Goal: Information Seeking & Learning: Learn about a topic

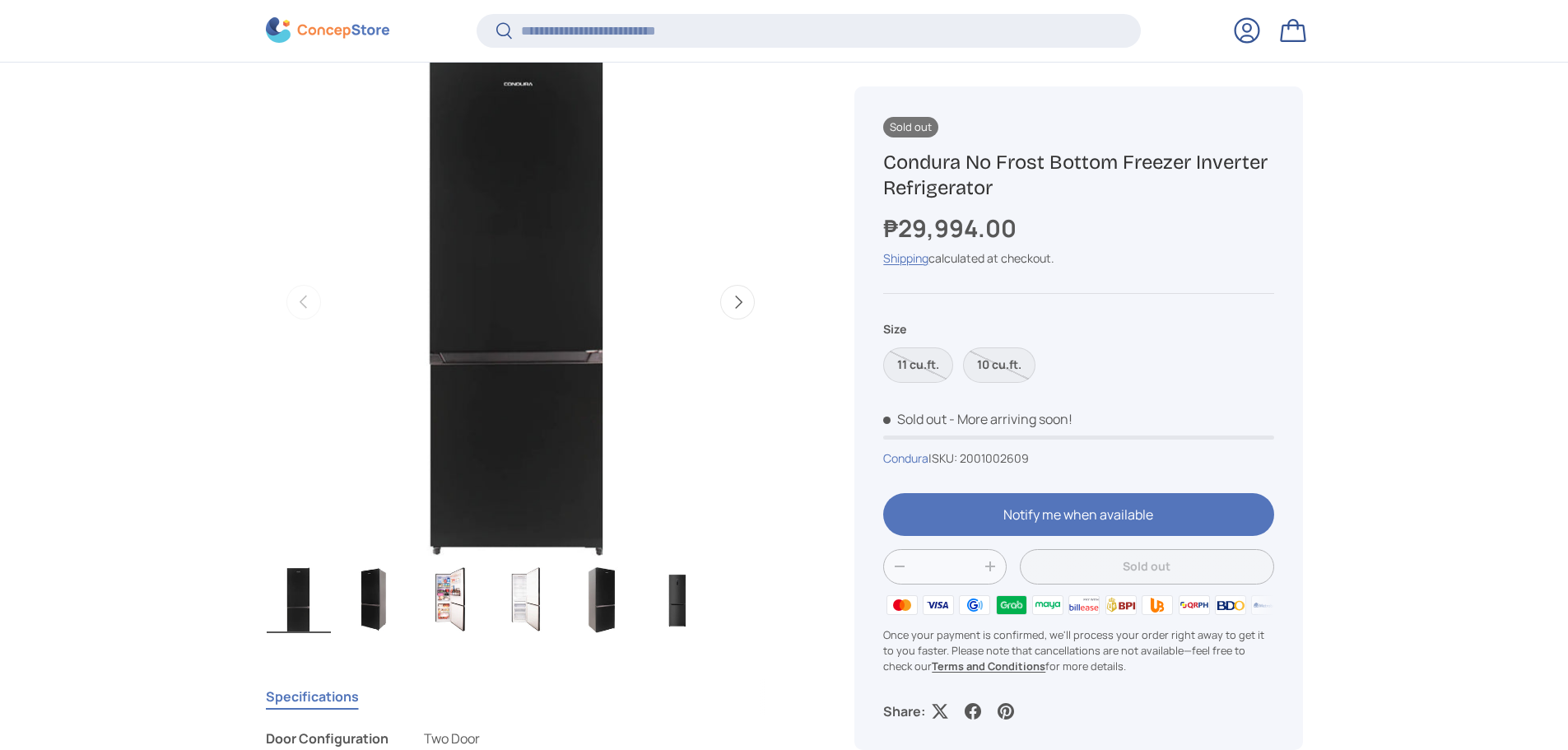
click at [742, 307] on button "Next" at bounding box center [738, 302] width 35 height 35
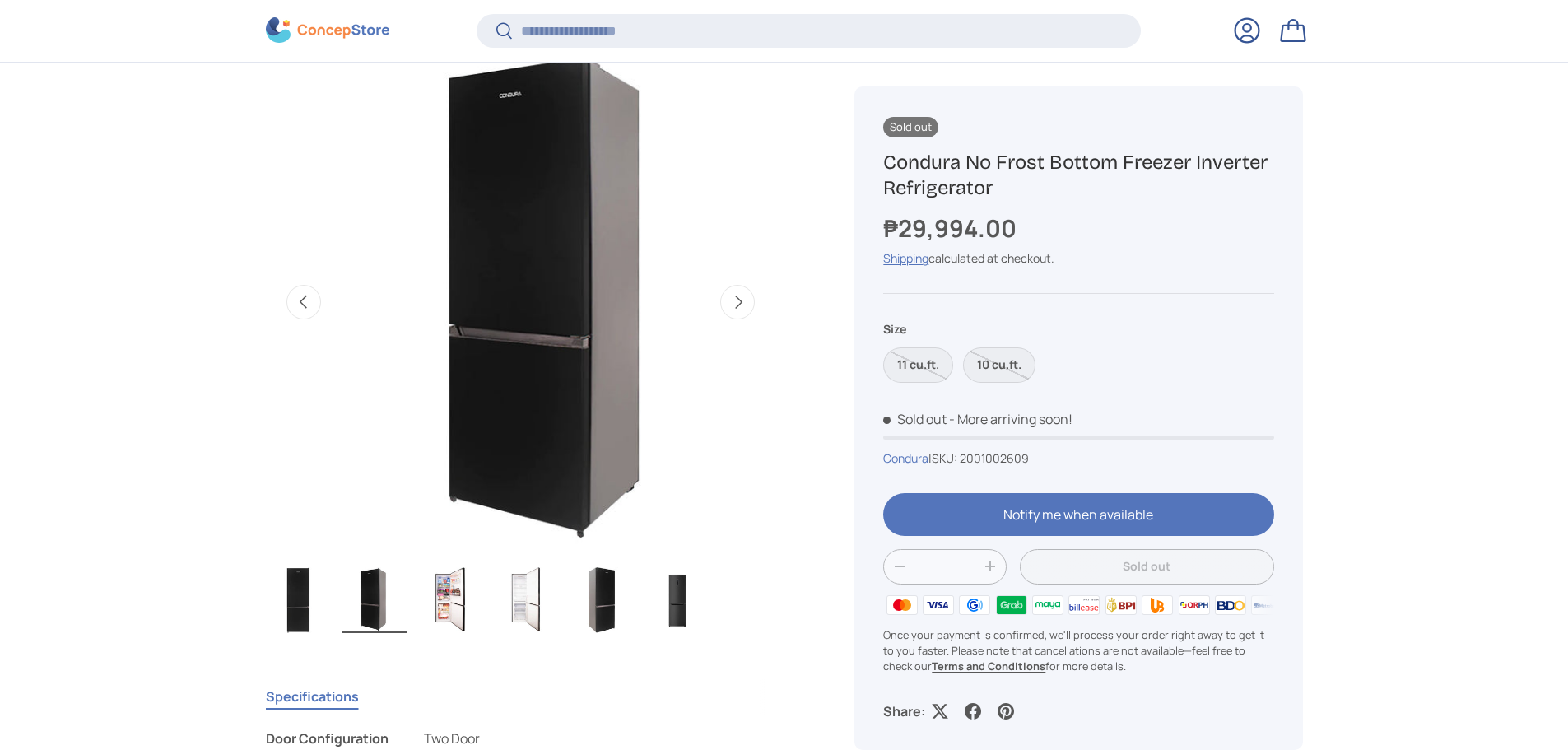
scroll to position [0, 518]
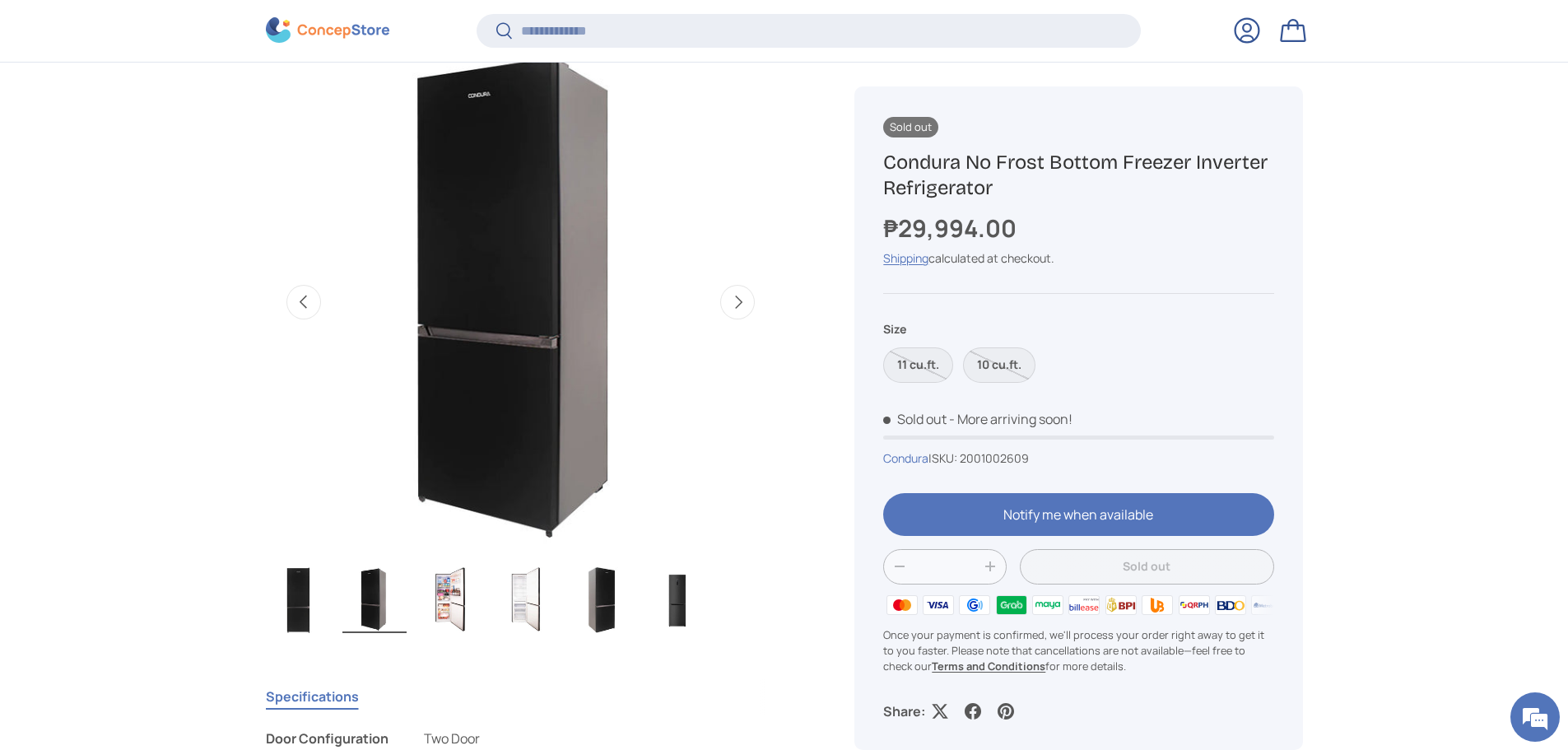
click at [742, 307] on button "Next" at bounding box center [738, 302] width 35 height 35
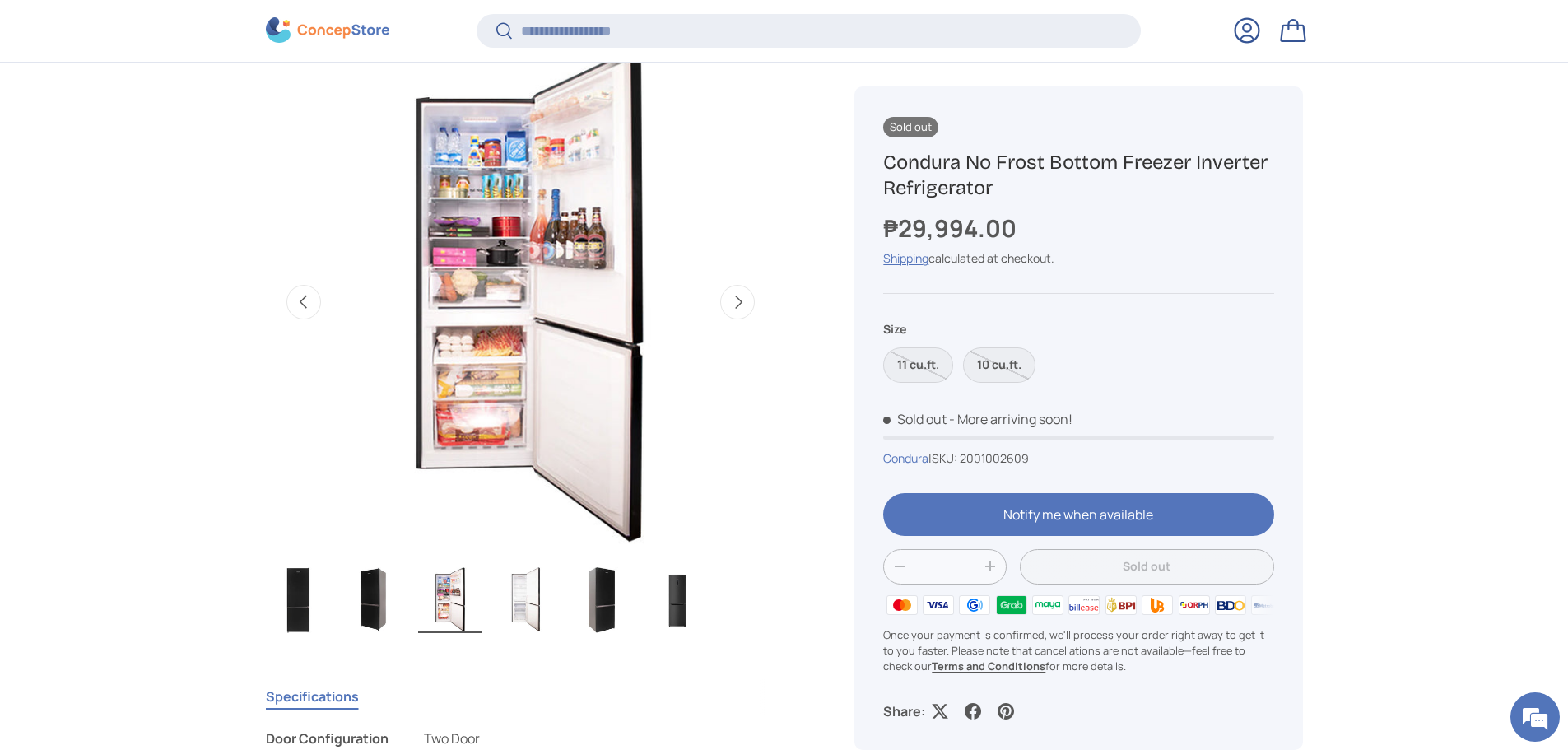
scroll to position [0, 1037]
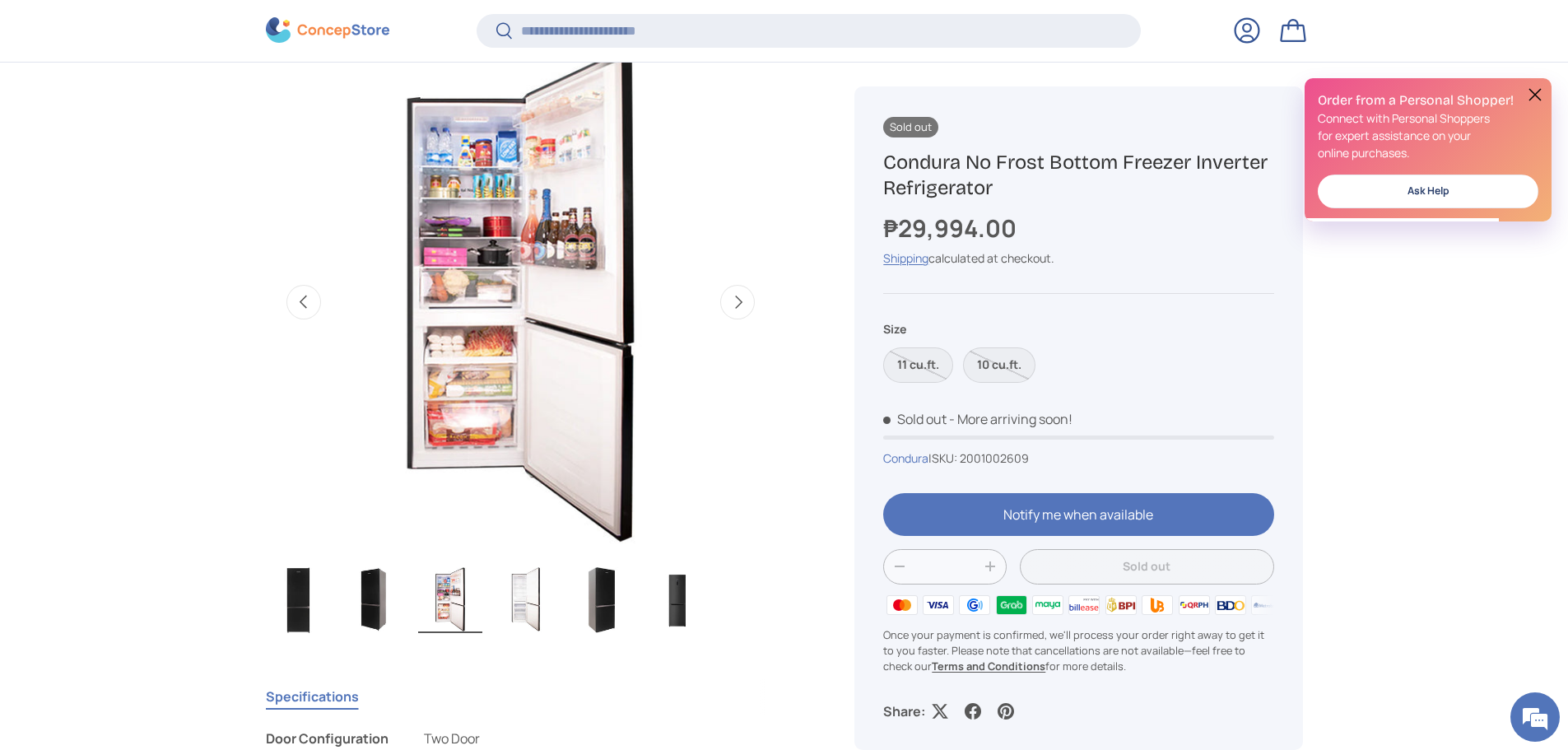
click at [741, 307] on button "Next" at bounding box center [738, 302] width 35 height 35
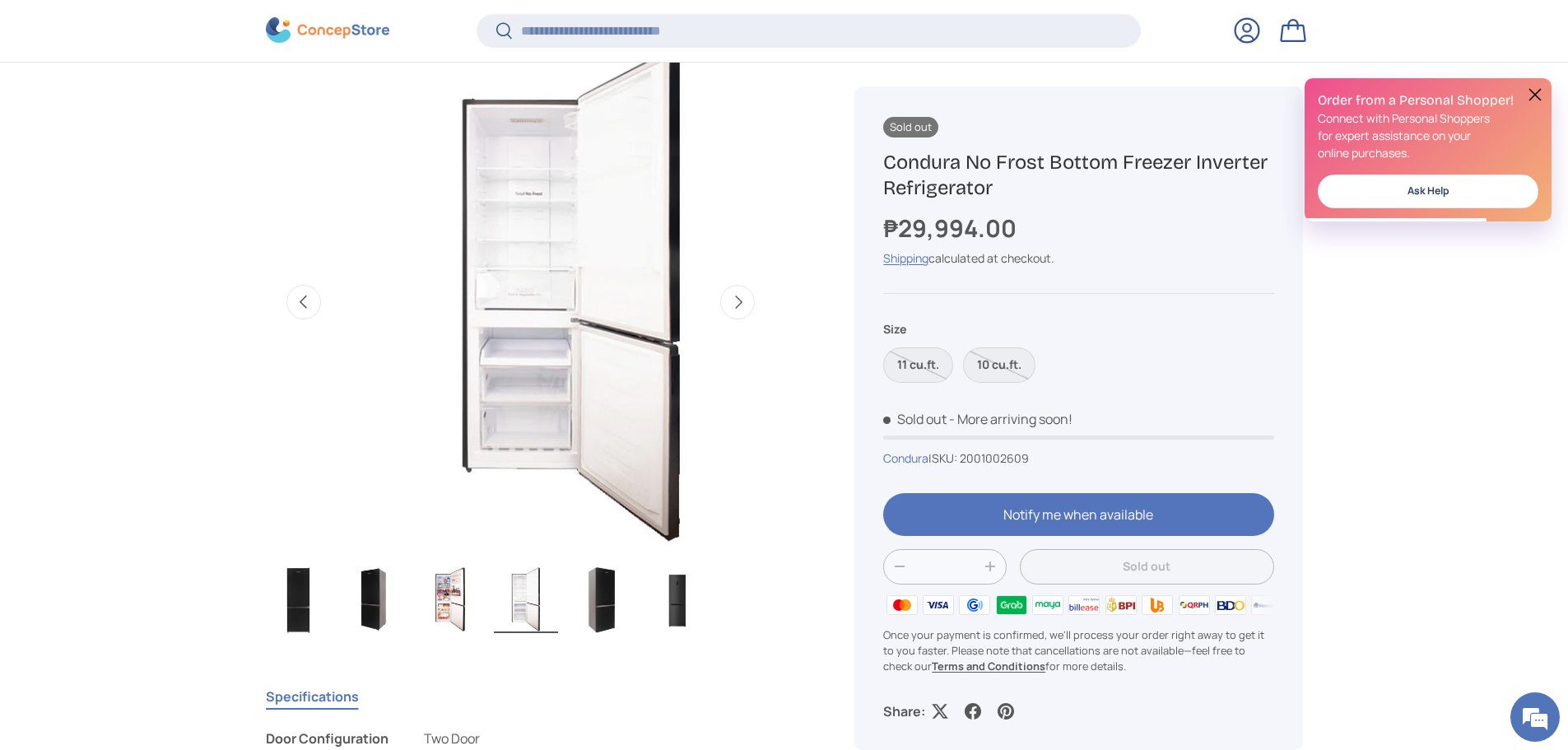
scroll to position [0, 1554]
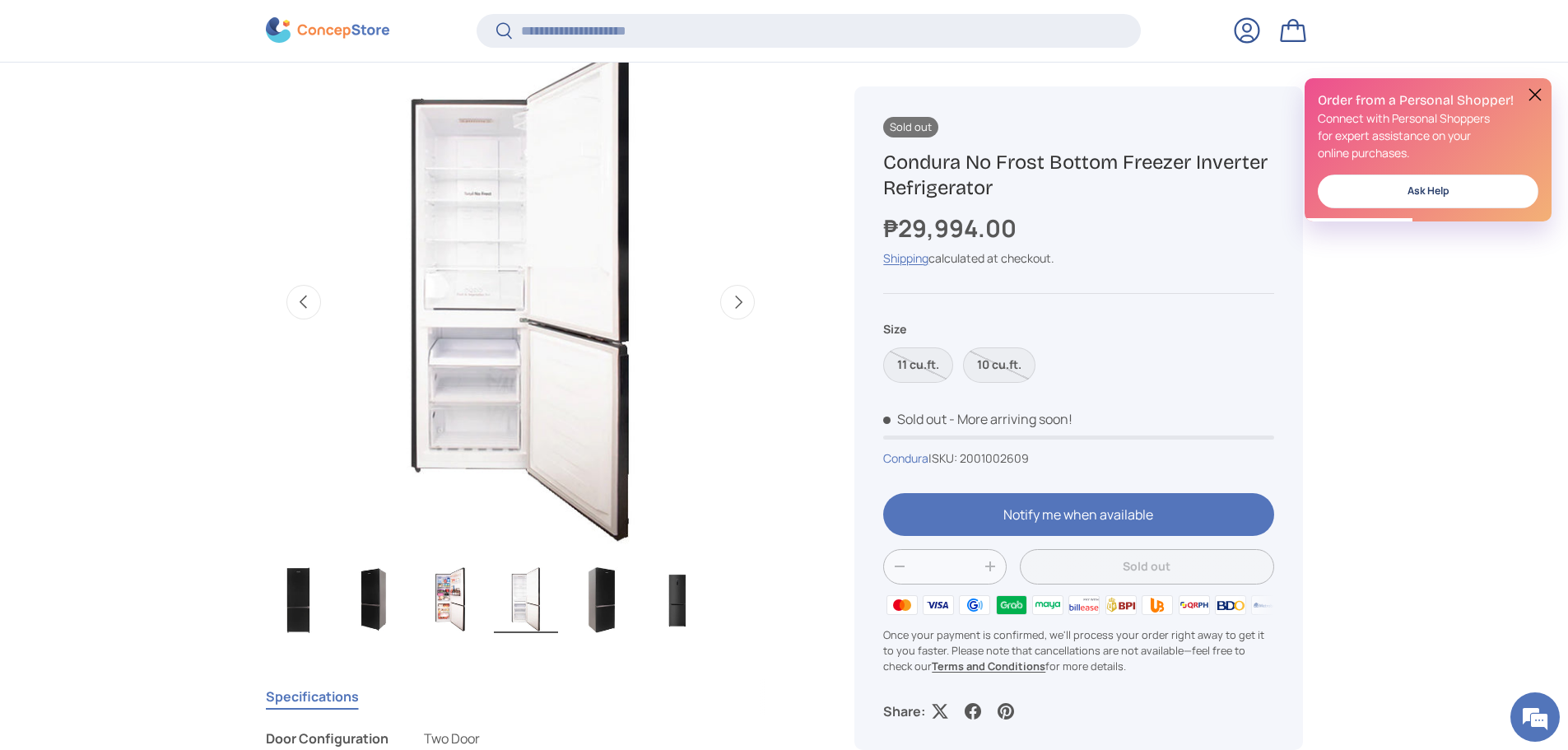
click at [317, 306] on button "Previous" at bounding box center [304, 302] width 35 height 35
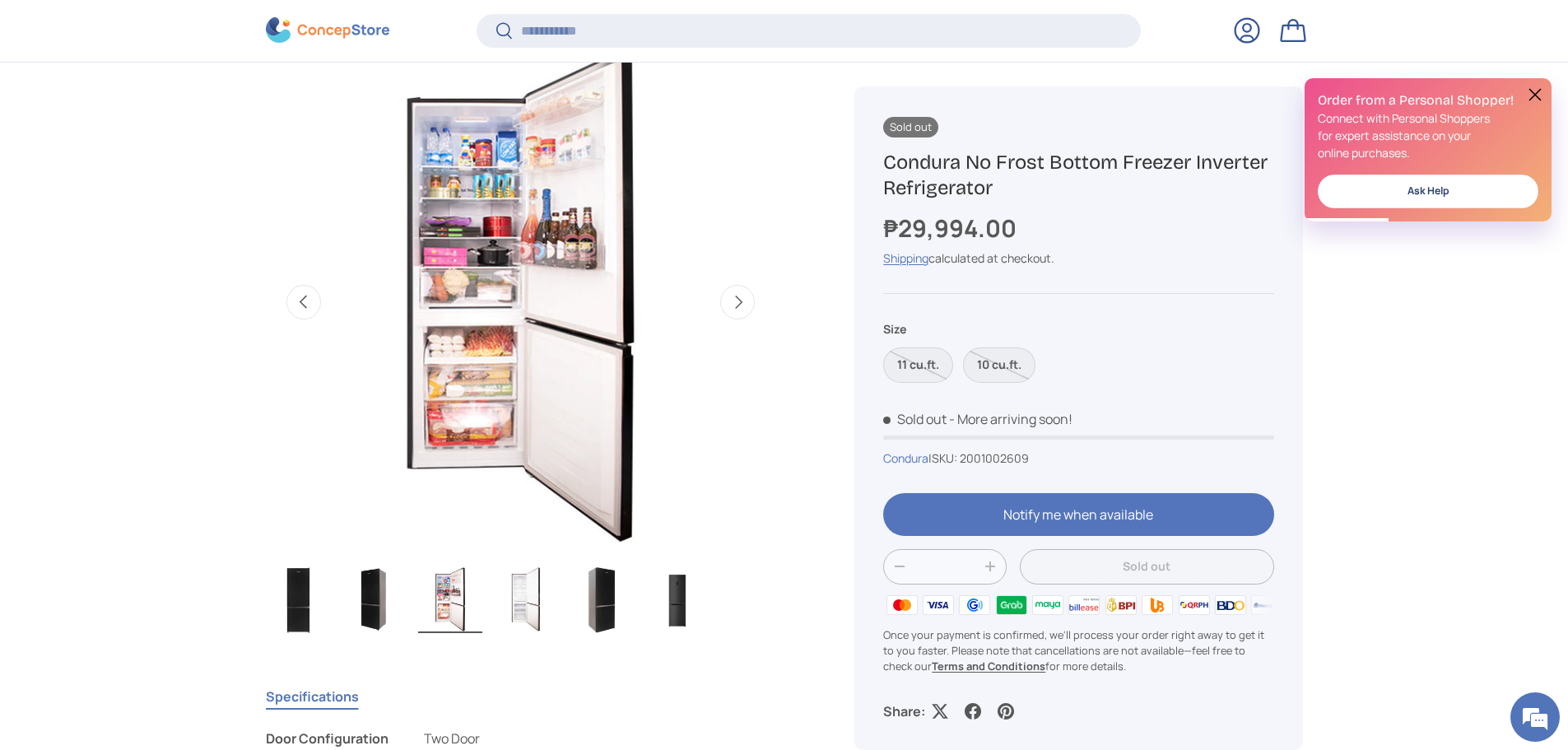
scroll to position [0, 0]
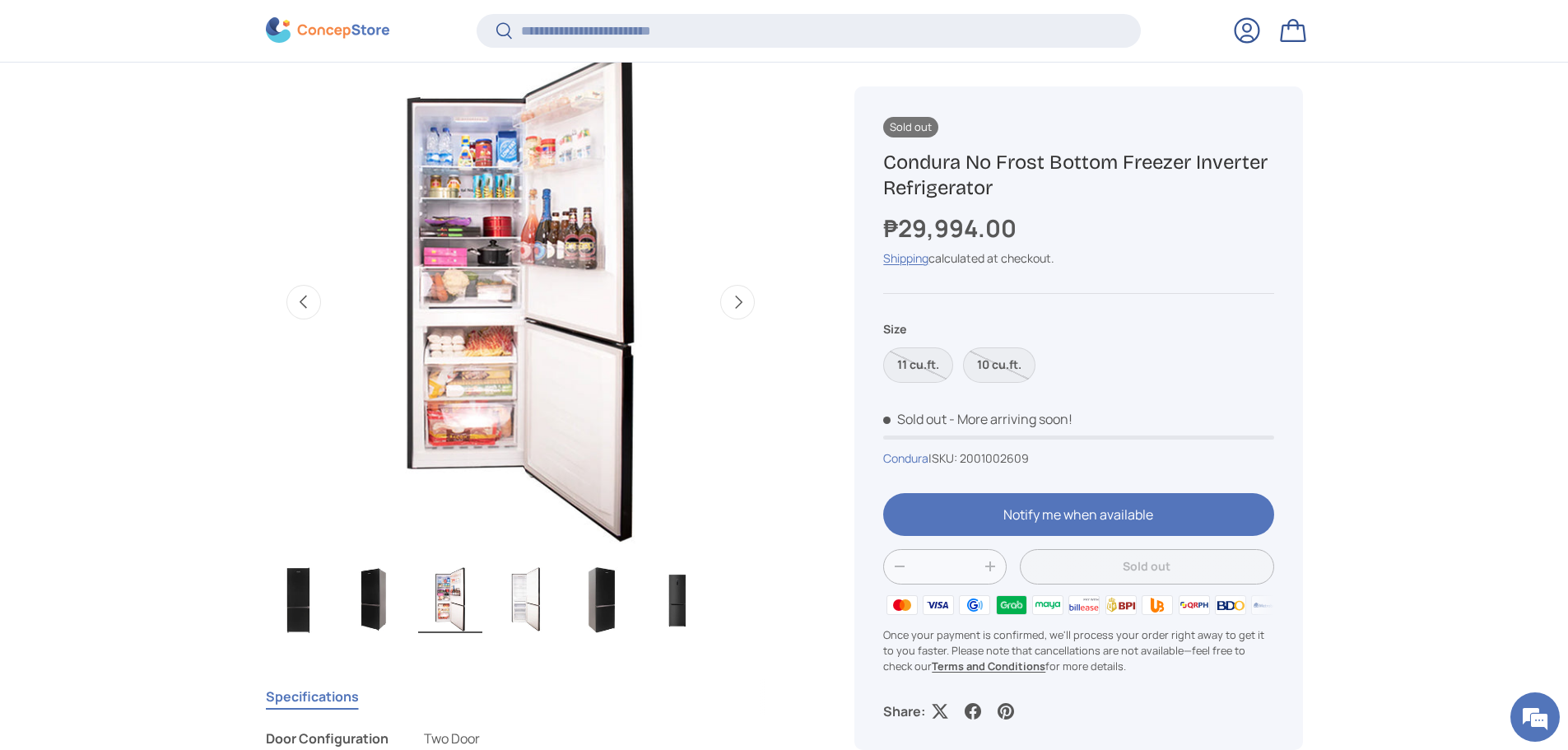
click at [743, 302] on button "Next" at bounding box center [738, 302] width 35 height 35
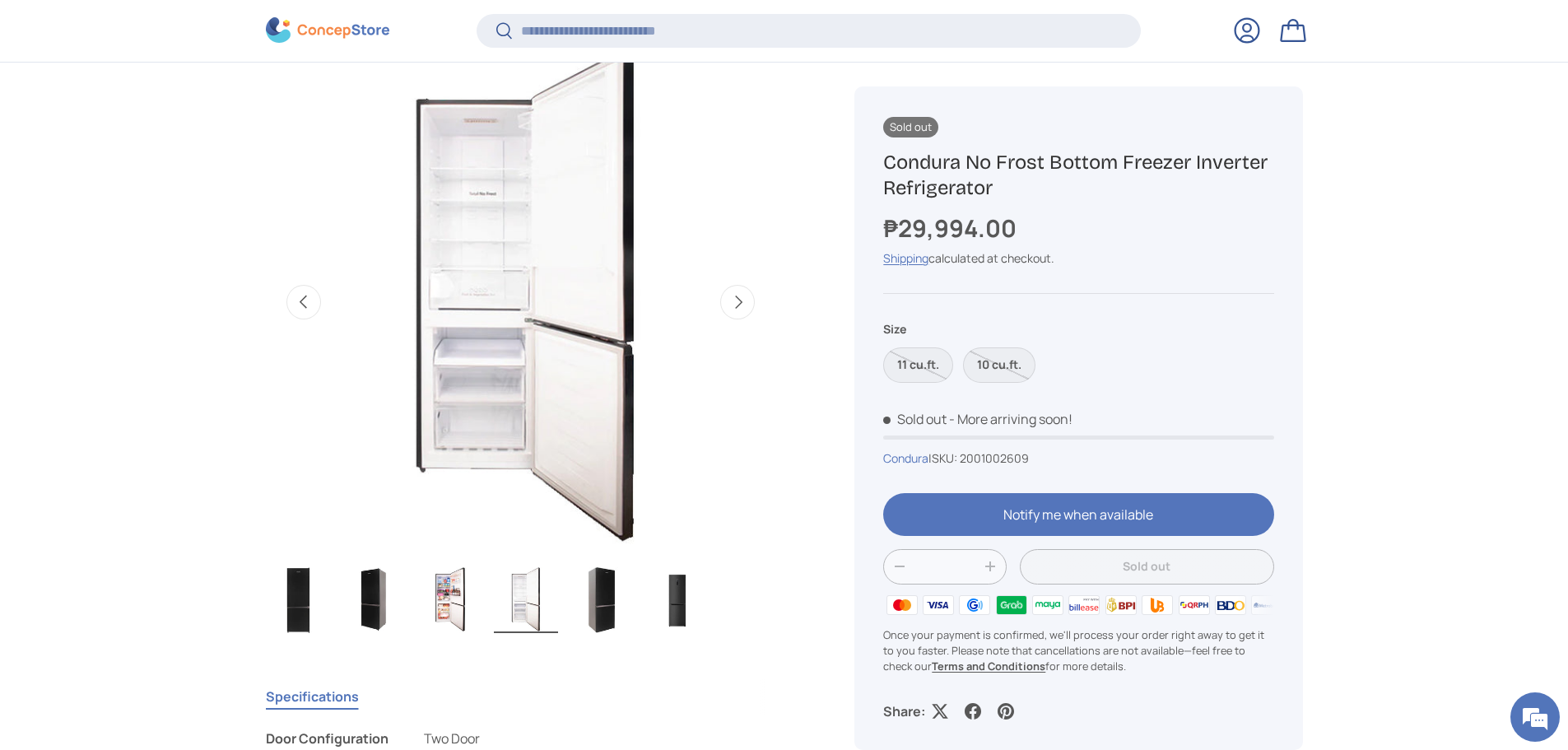
scroll to position [0, 1554]
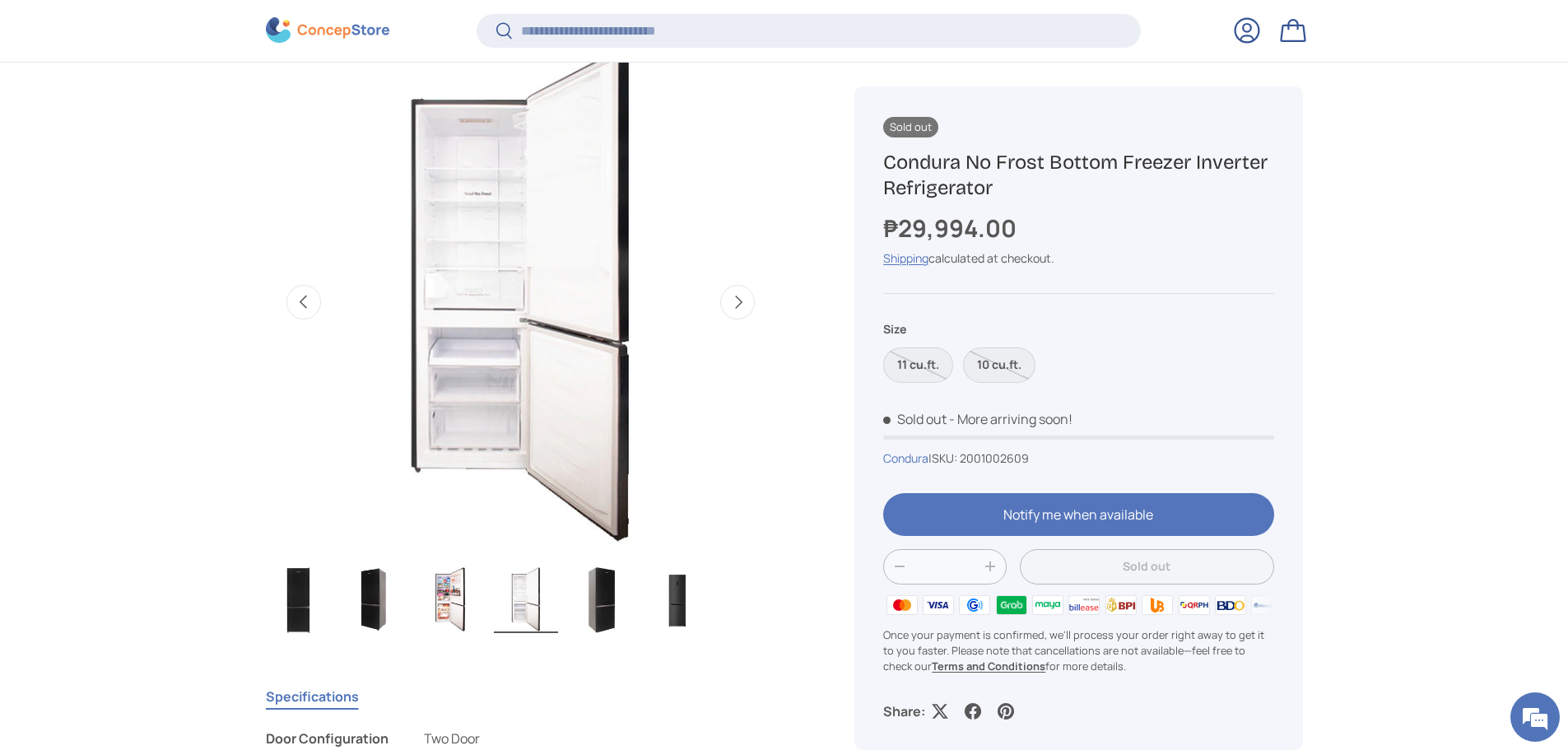
click at [754, 301] on button "Next" at bounding box center [738, 302] width 35 height 35
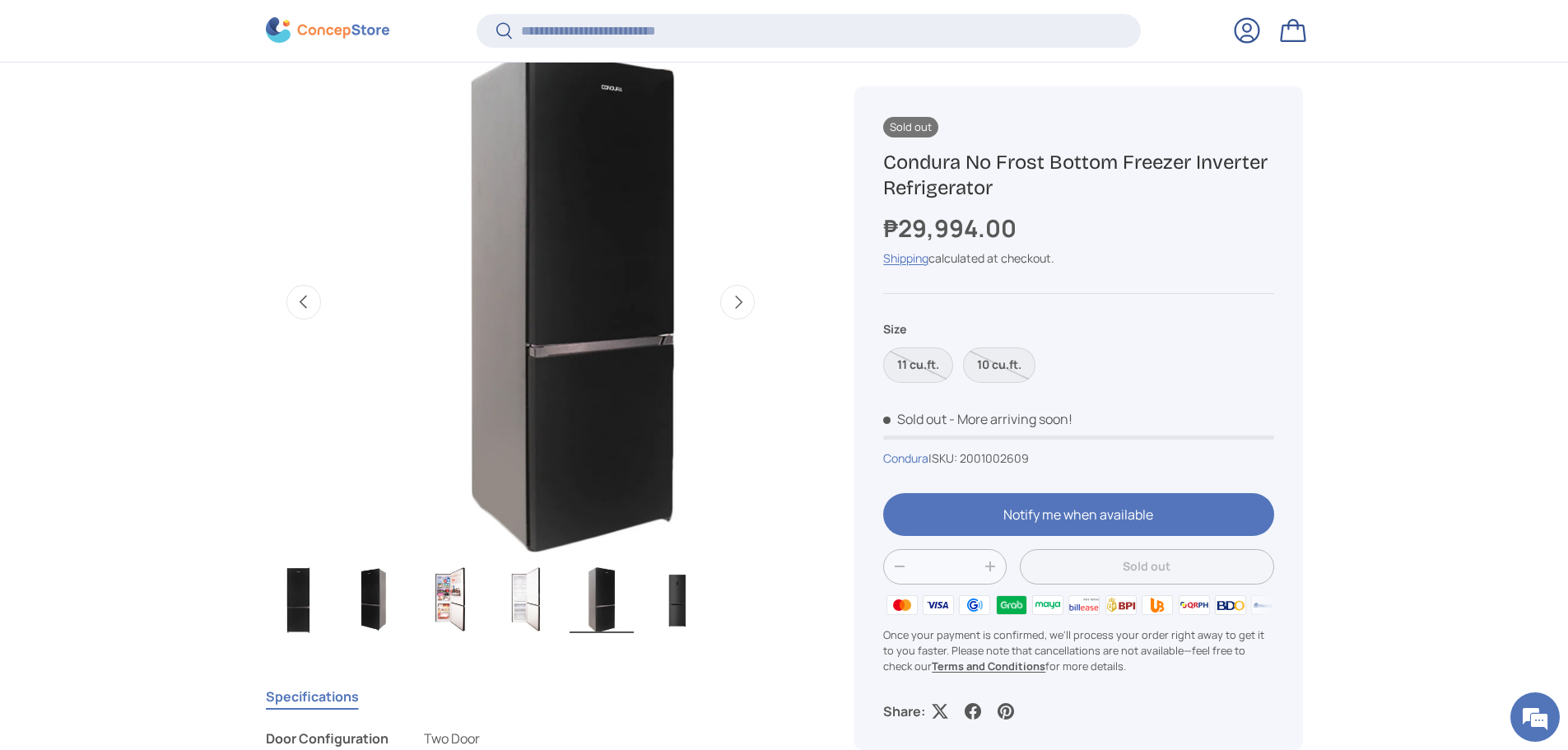
scroll to position [0, 2074]
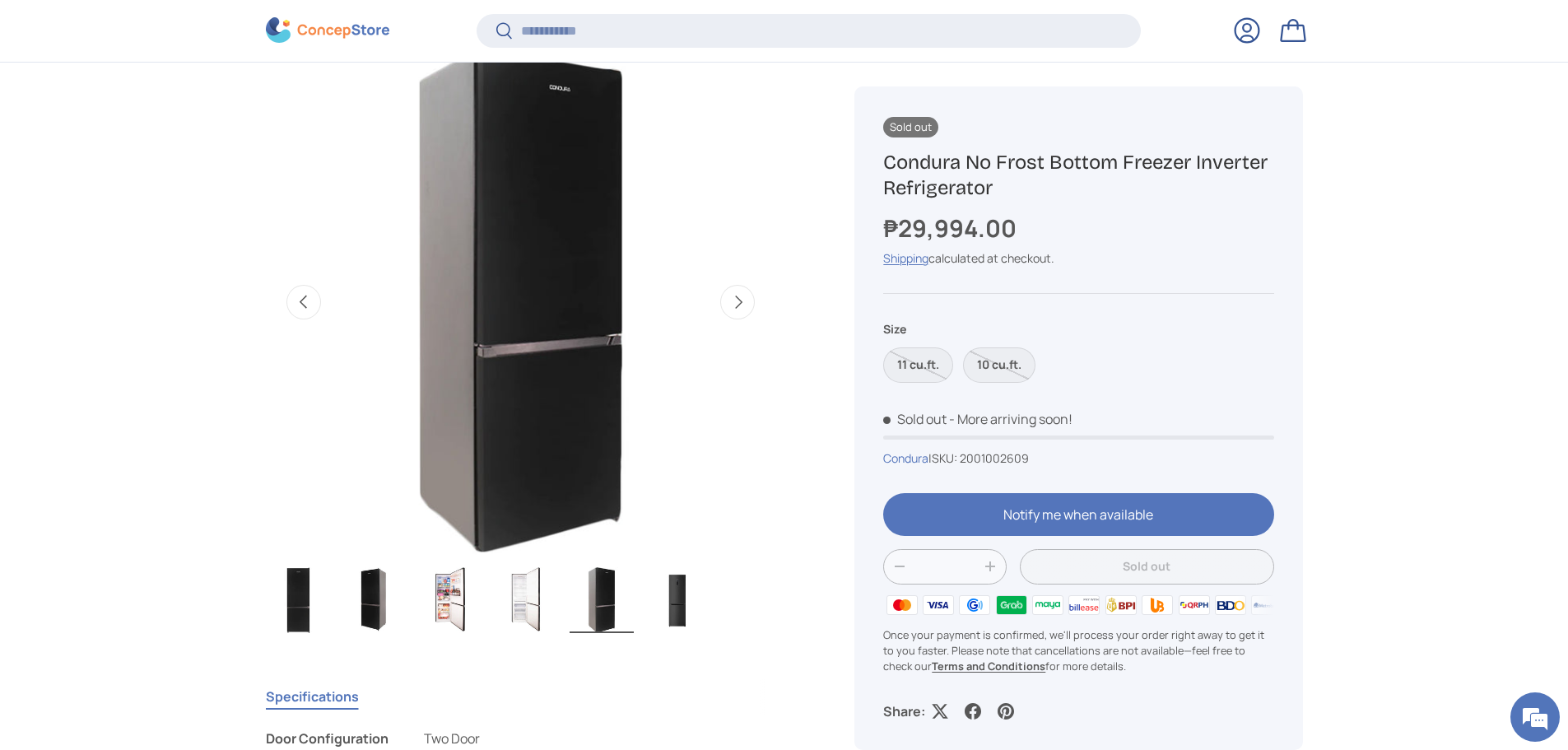
click at [754, 301] on button "Next" at bounding box center [738, 302] width 35 height 35
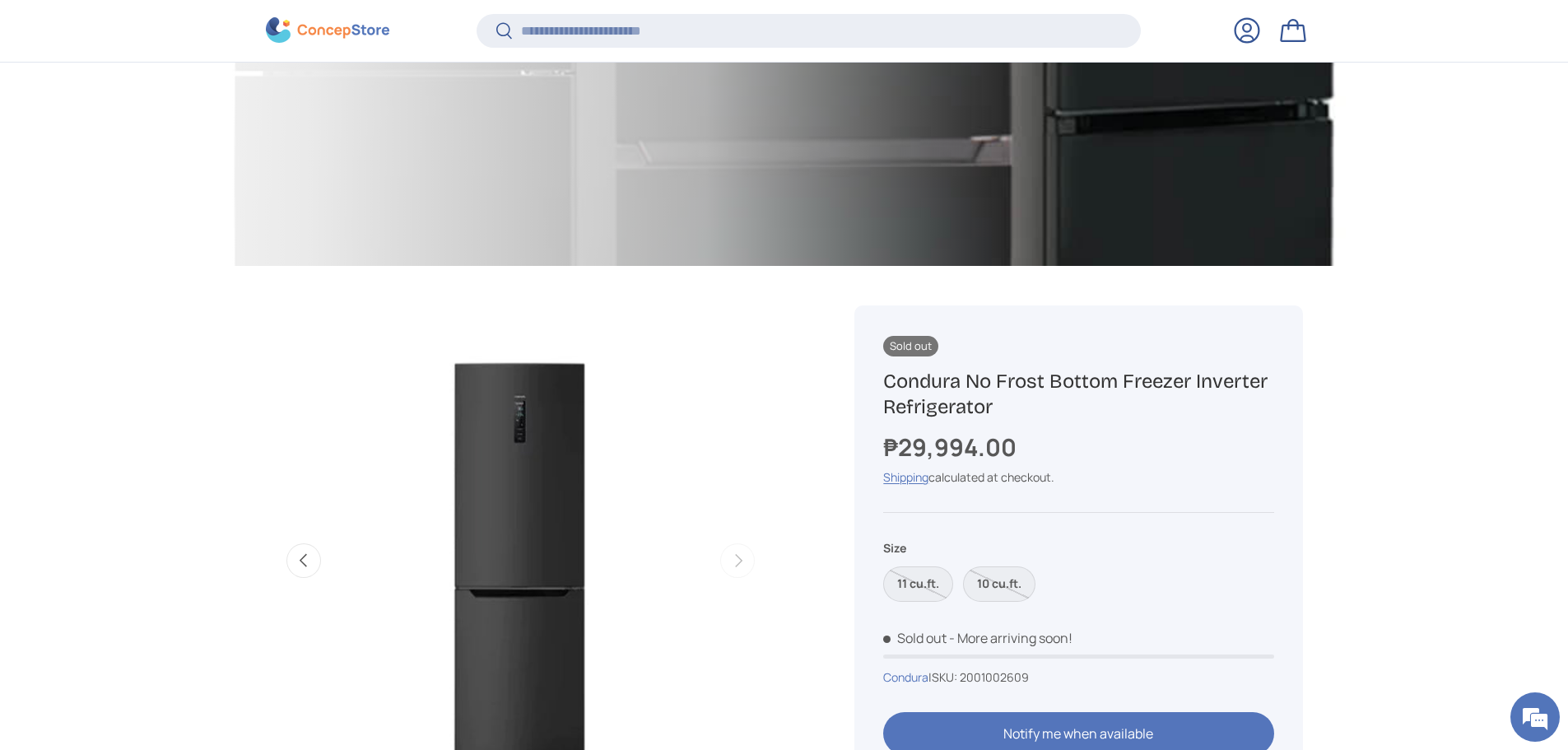
scroll to position [573, 0]
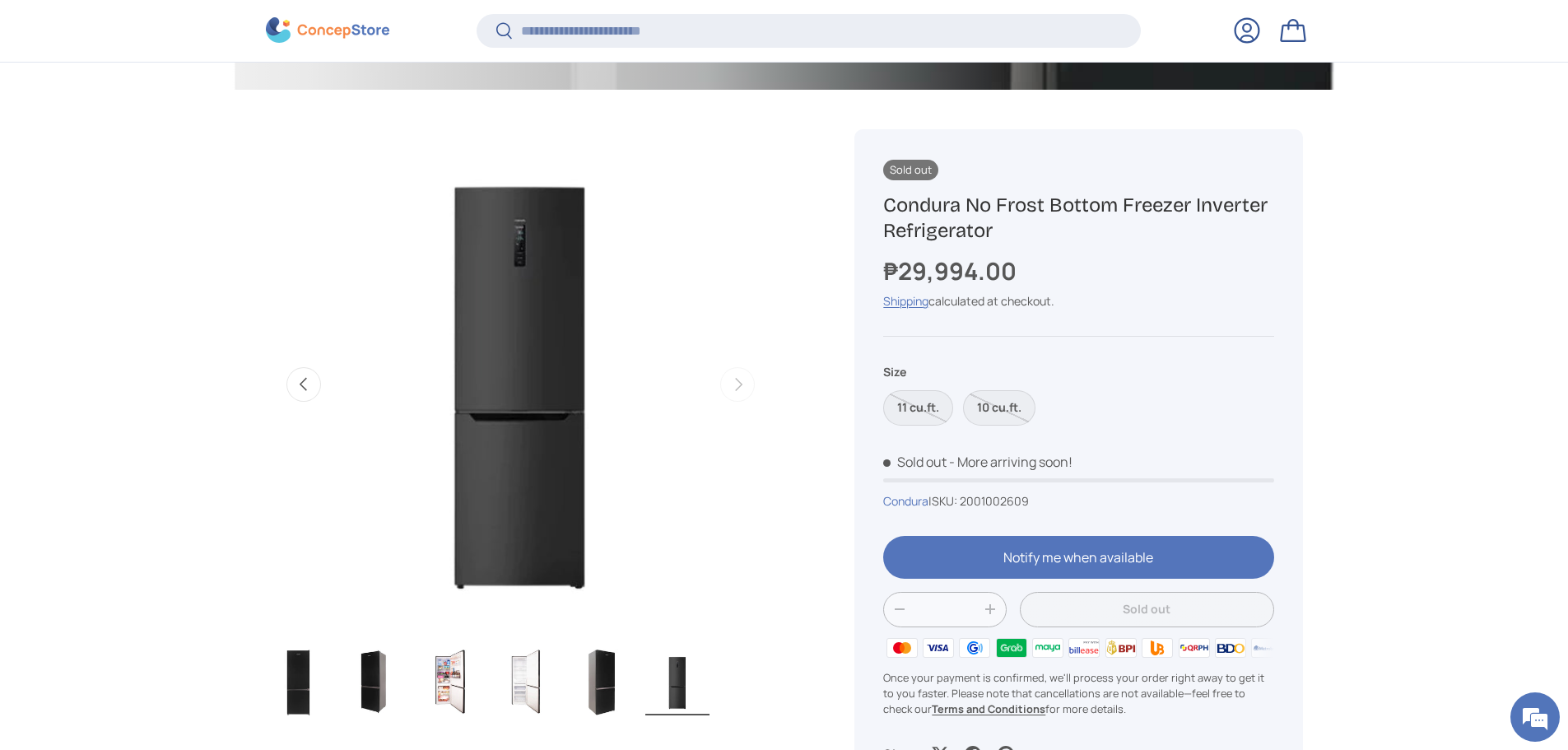
click at [519, 263] on img "Gallery Viewer" at bounding box center [520, 385] width 511 height 511
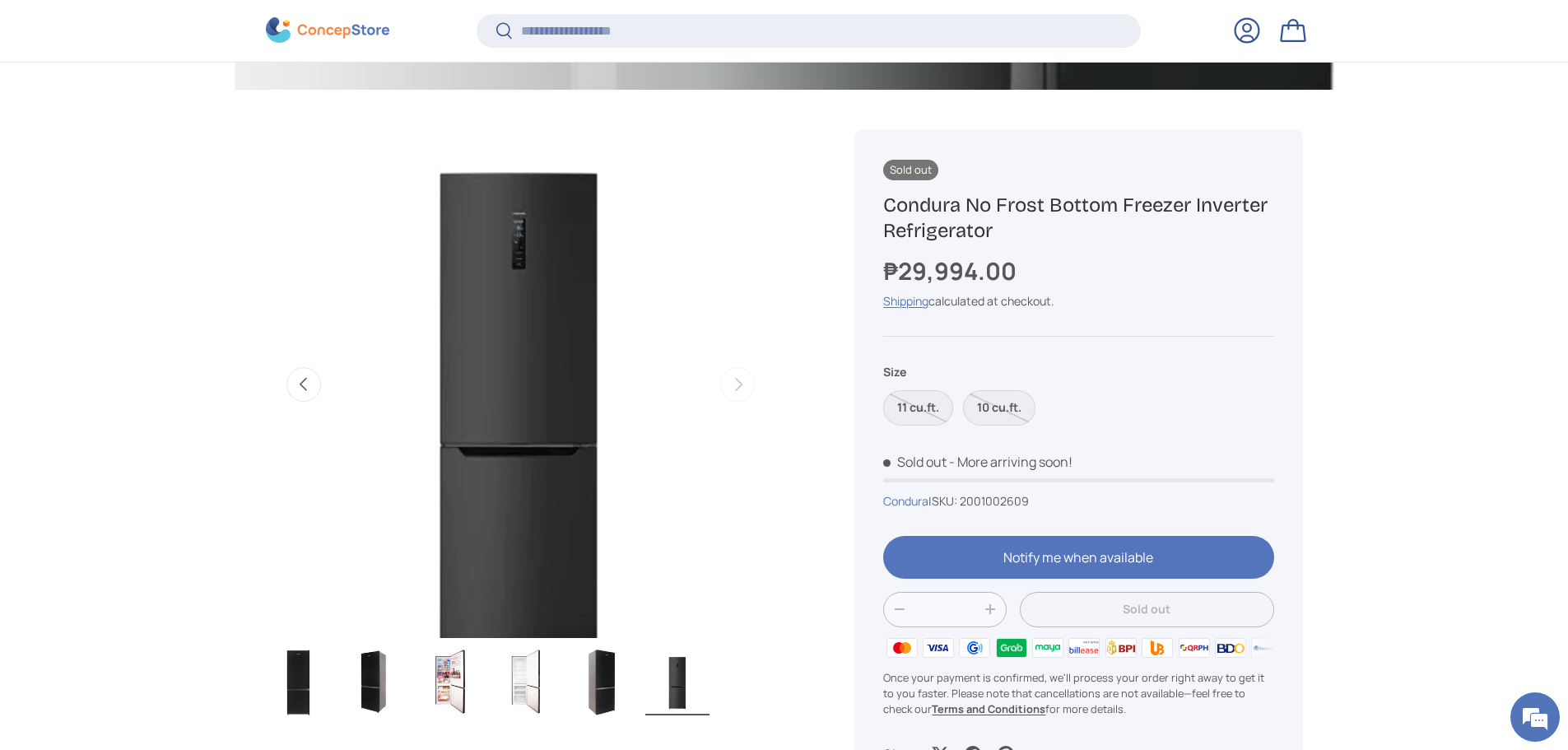
click at [525, 255] on img "Gallery Viewer" at bounding box center [520, 385] width 511 height 511
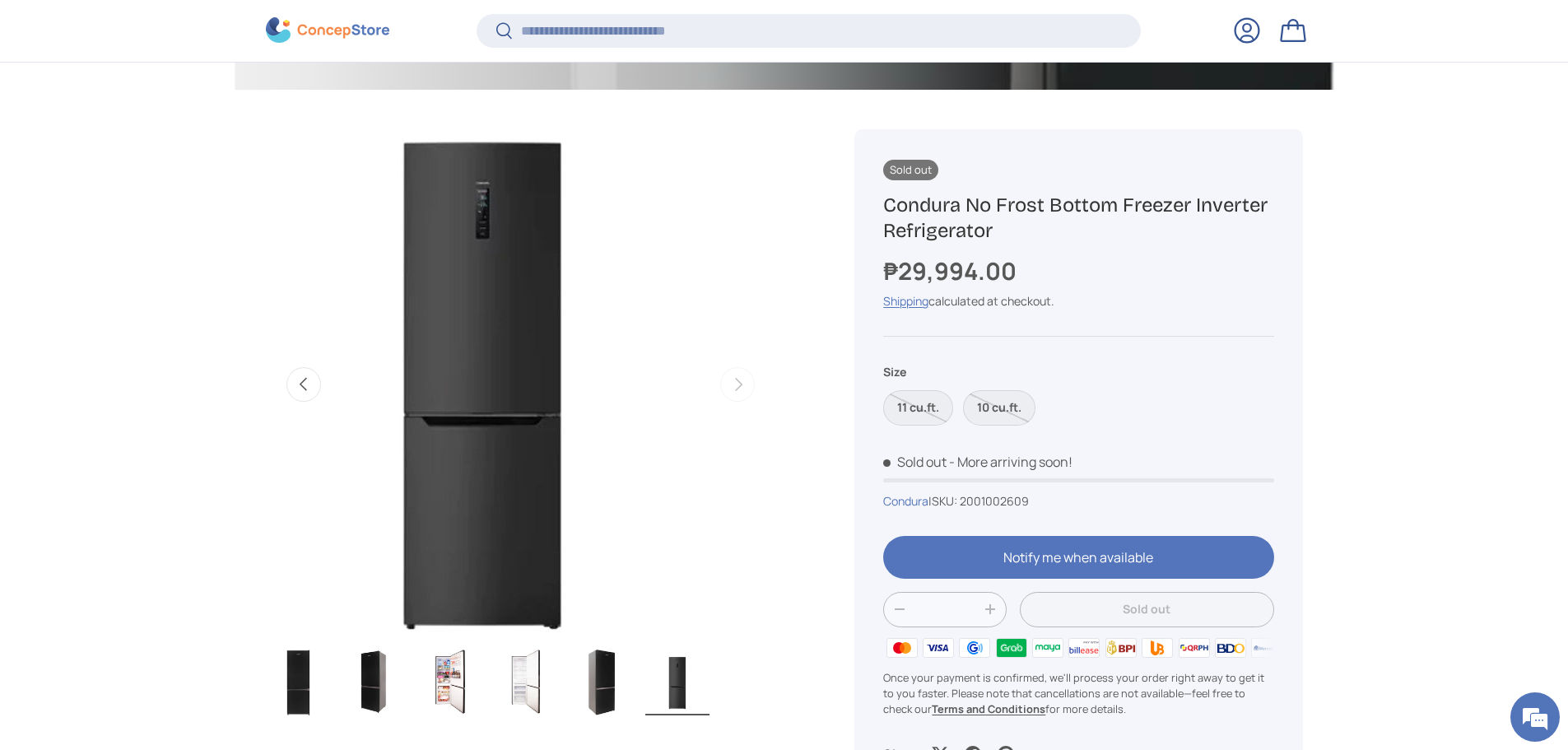
click at [746, 468] on img "Gallery Viewer" at bounding box center [520, 385] width 511 height 511
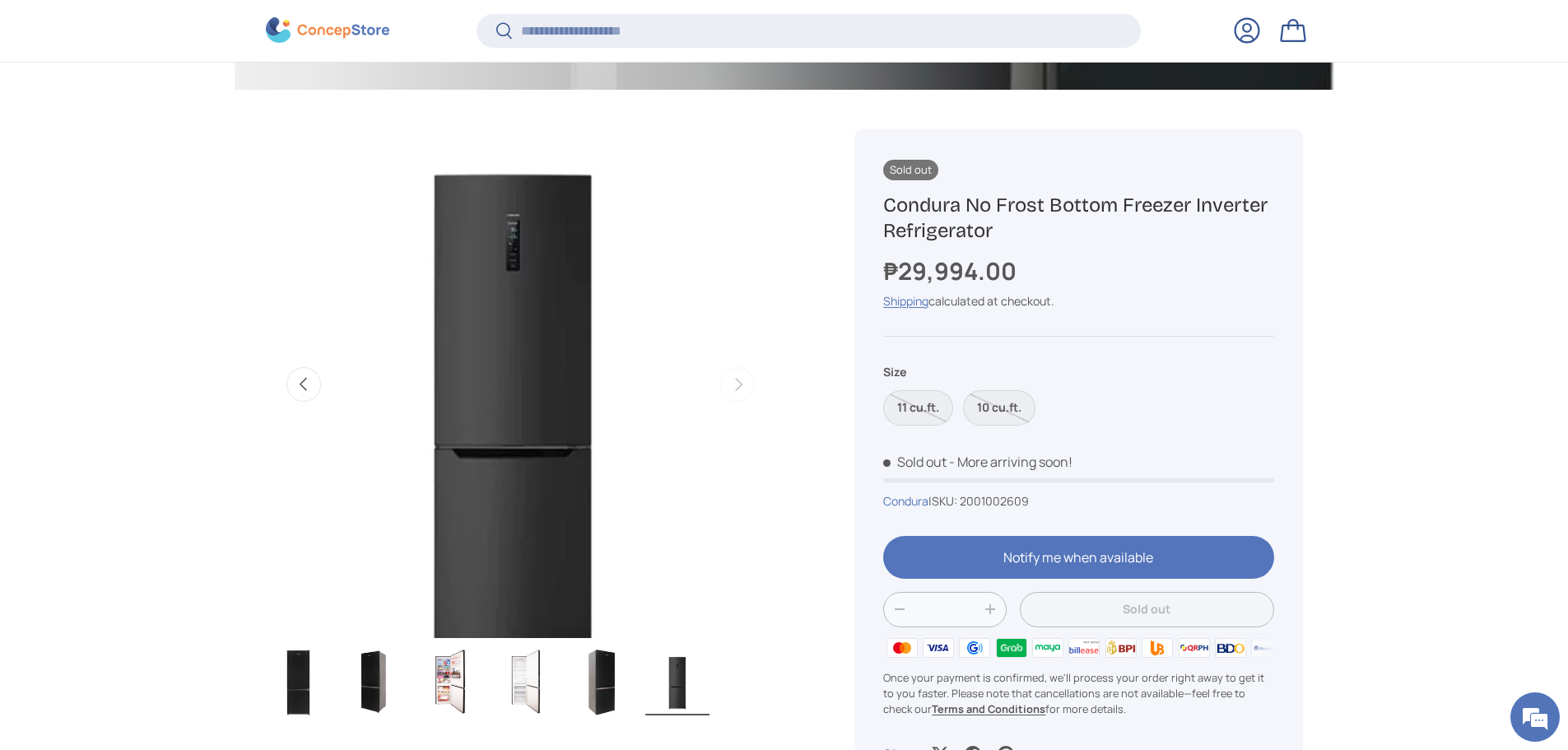
click at [552, 246] on img "Gallery Viewer" at bounding box center [520, 385] width 511 height 511
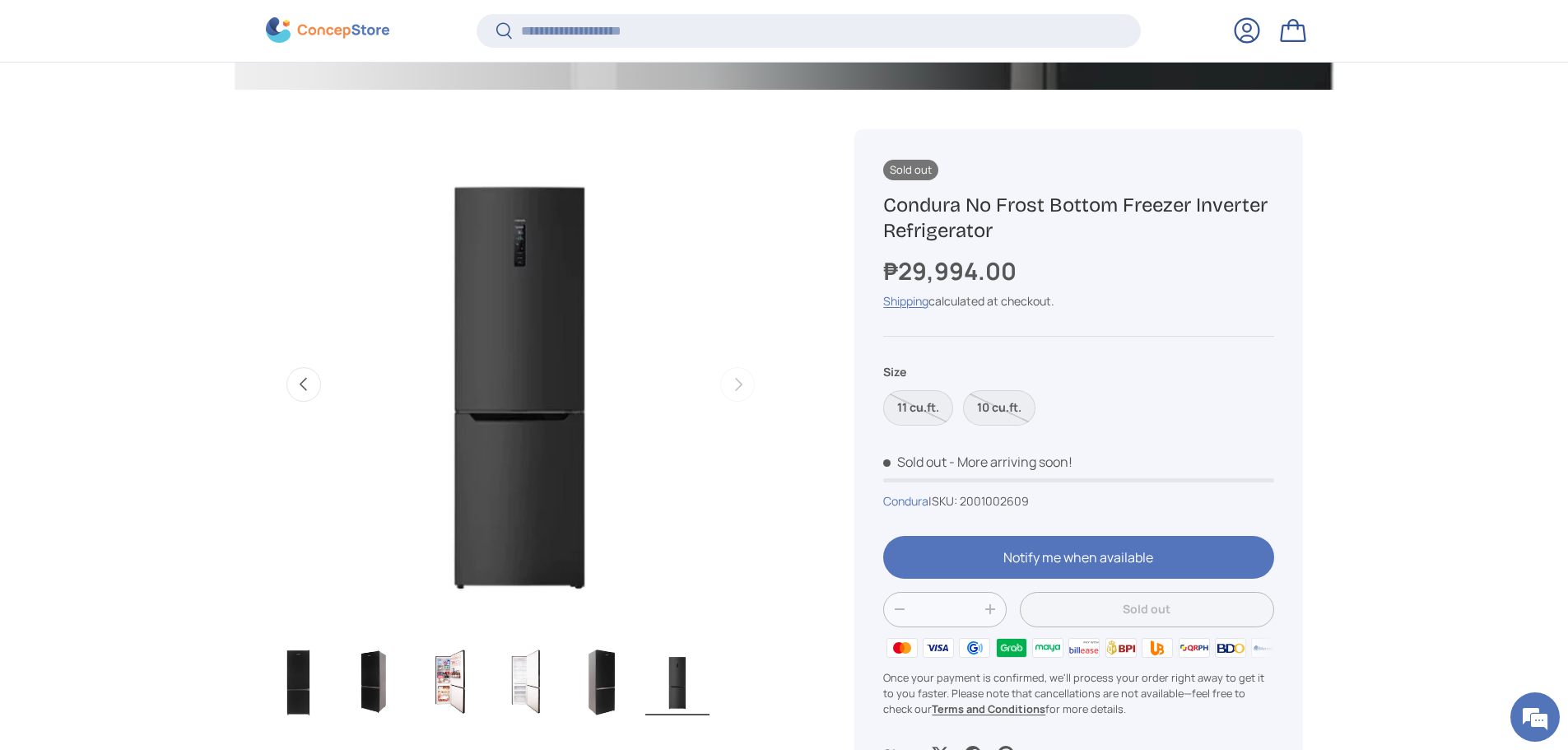
click at [305, 387] on button "Previous" at bounding box center [304, 385] width 35 height 35
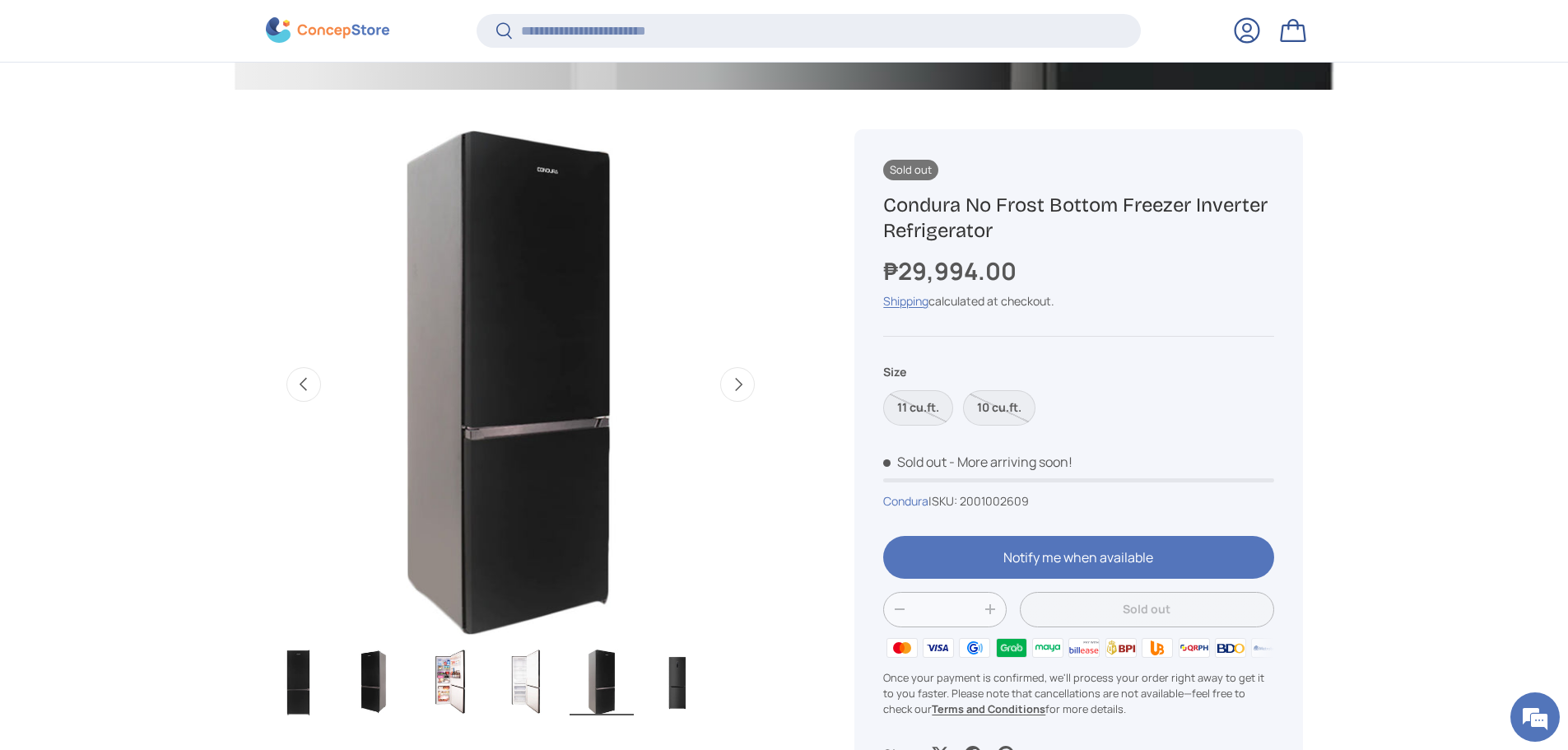
scroll to position [0, 2074]
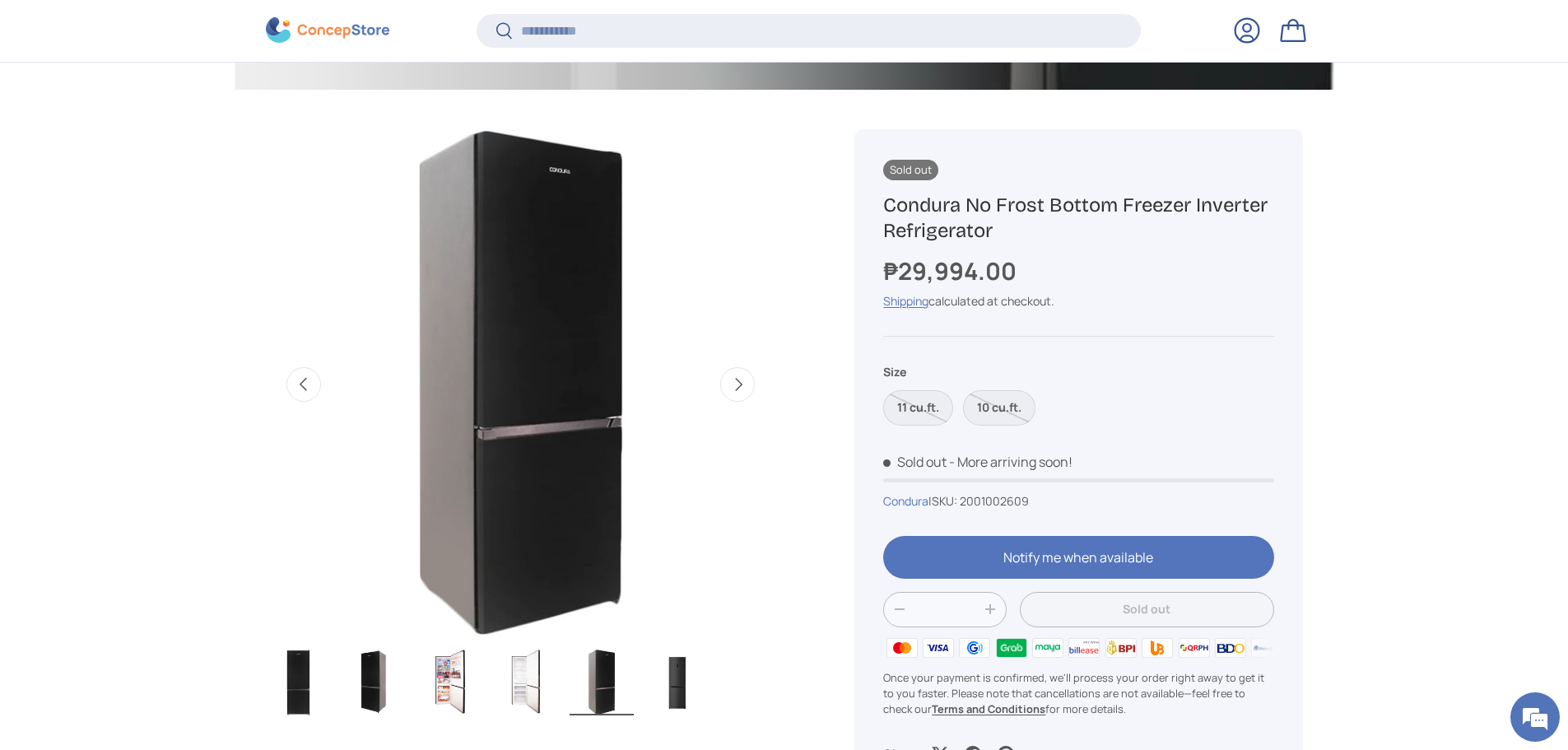
click at [661, 677] on img "Gallery Viewer" at bounding box center [678, 683] width 64 height 66
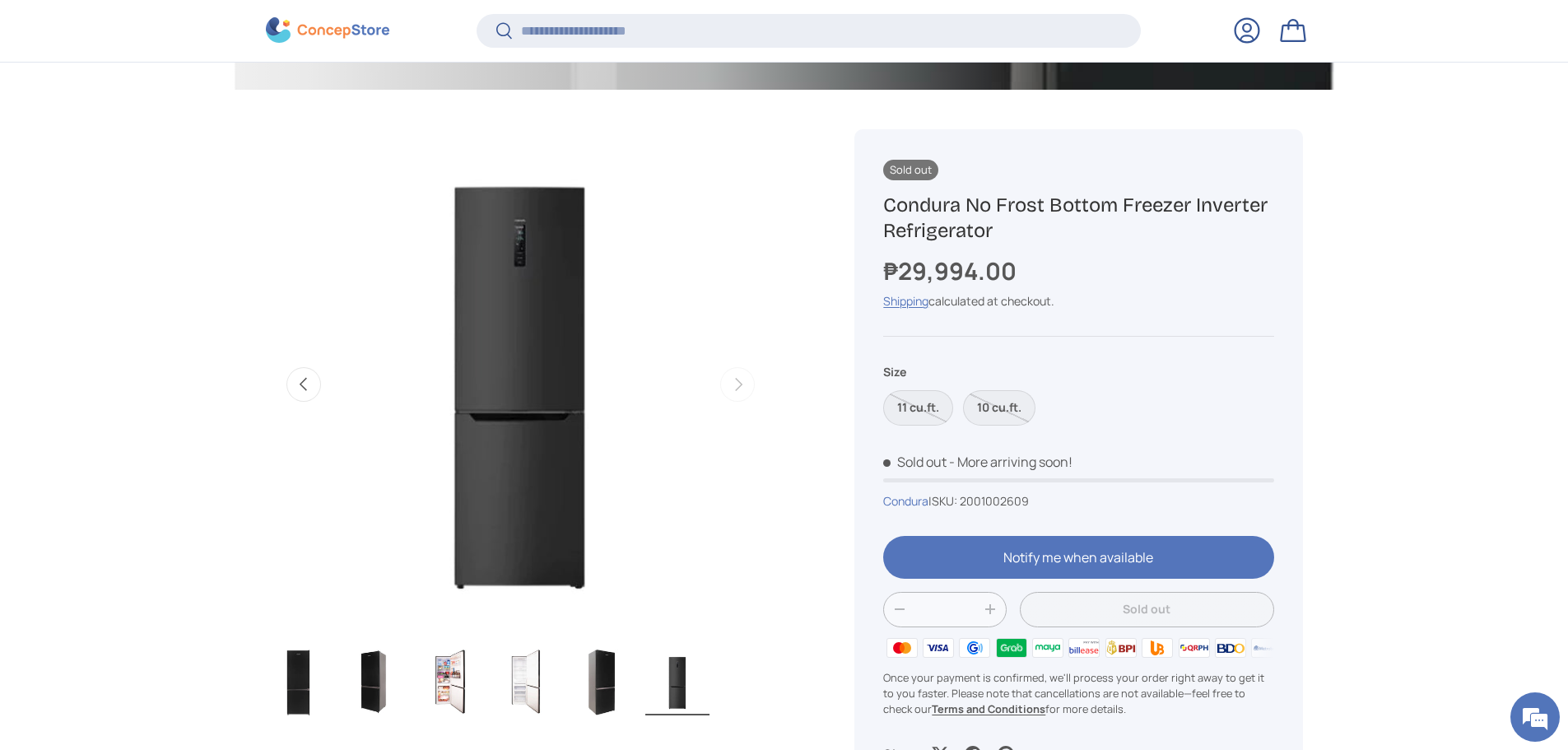
click at [448, 677] on img "Gallery Viewer" at bounding box center [450, 683] width 64 height 66
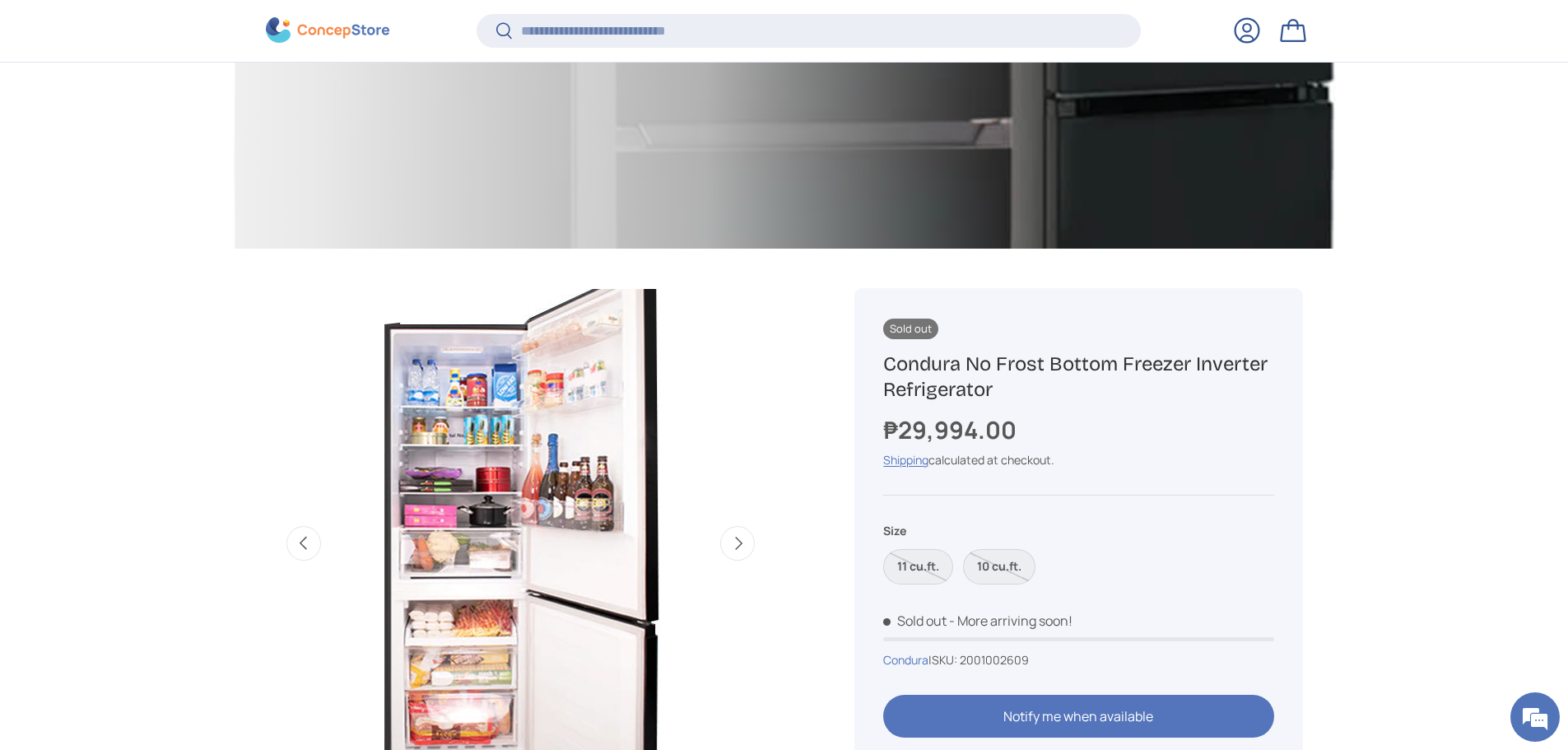
scroll to position [573, 0]
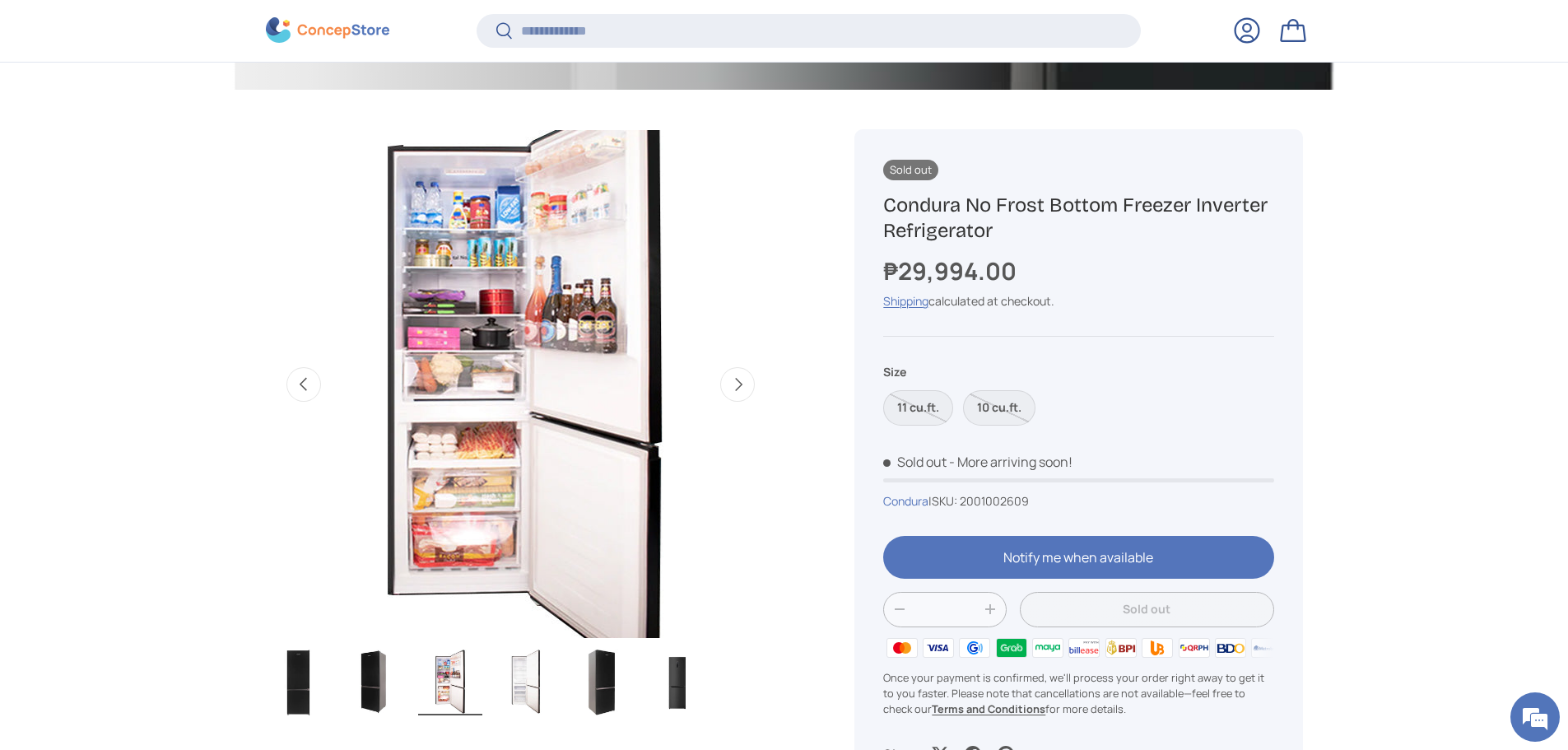
click at [499, 344] on img "Gallery Viewer" at bounding box center [520, 385] width 511 height 511
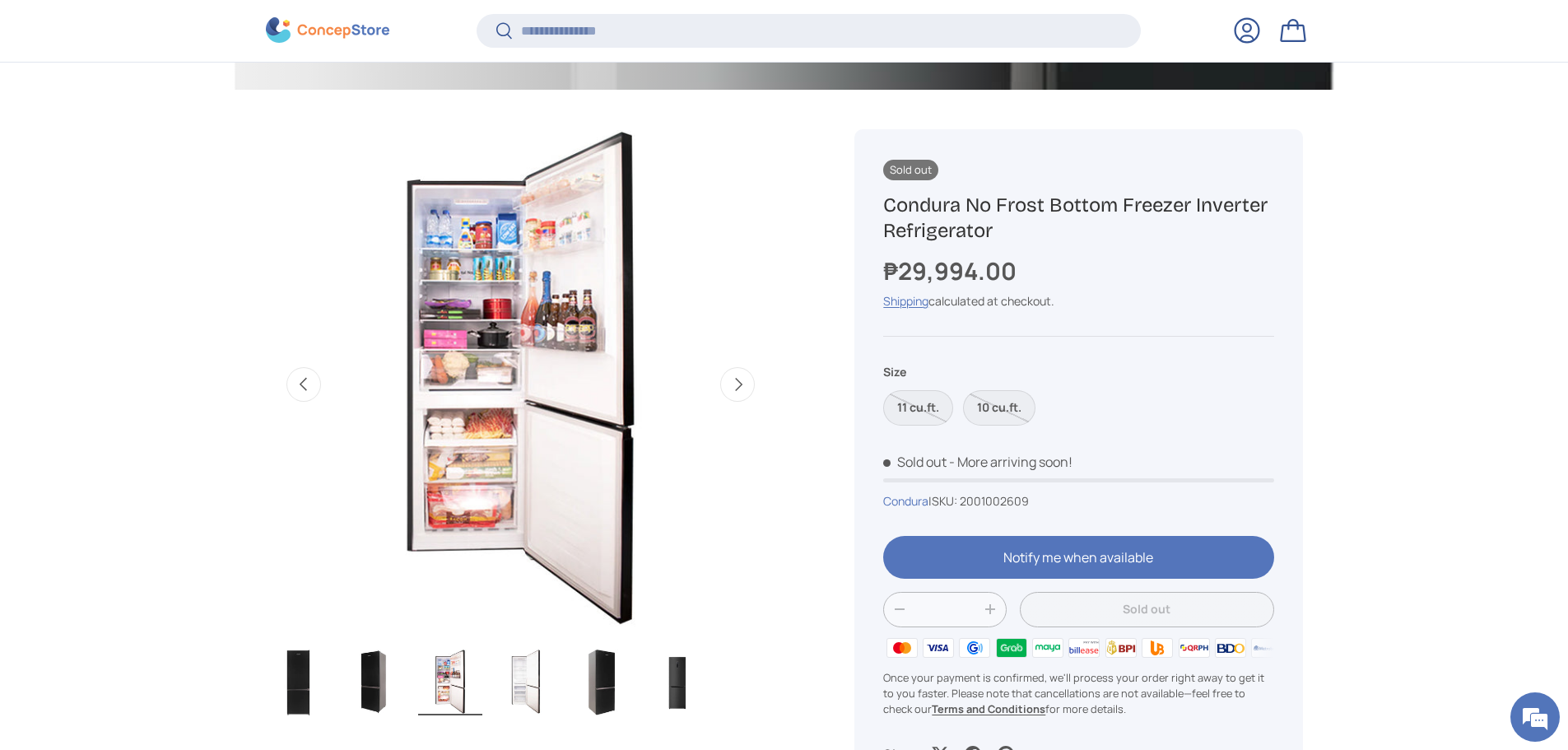
click at [299, 677] on img "Gallery Viewer" at bounding box center [299, 683] width 64 height 66
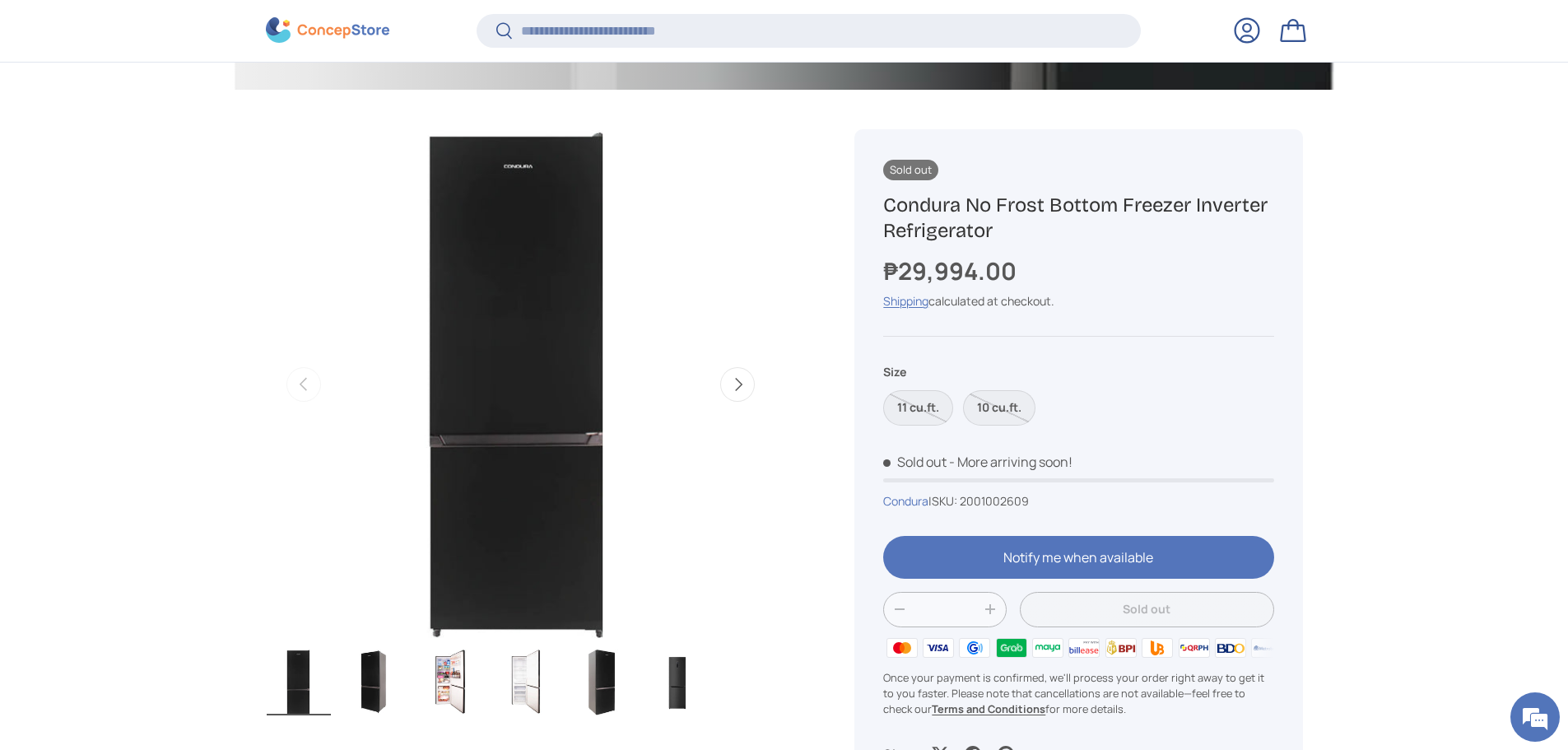
click at [370, 676] on img "Gallery Viewer" at bounding box center [375, 683] width 64 height 66
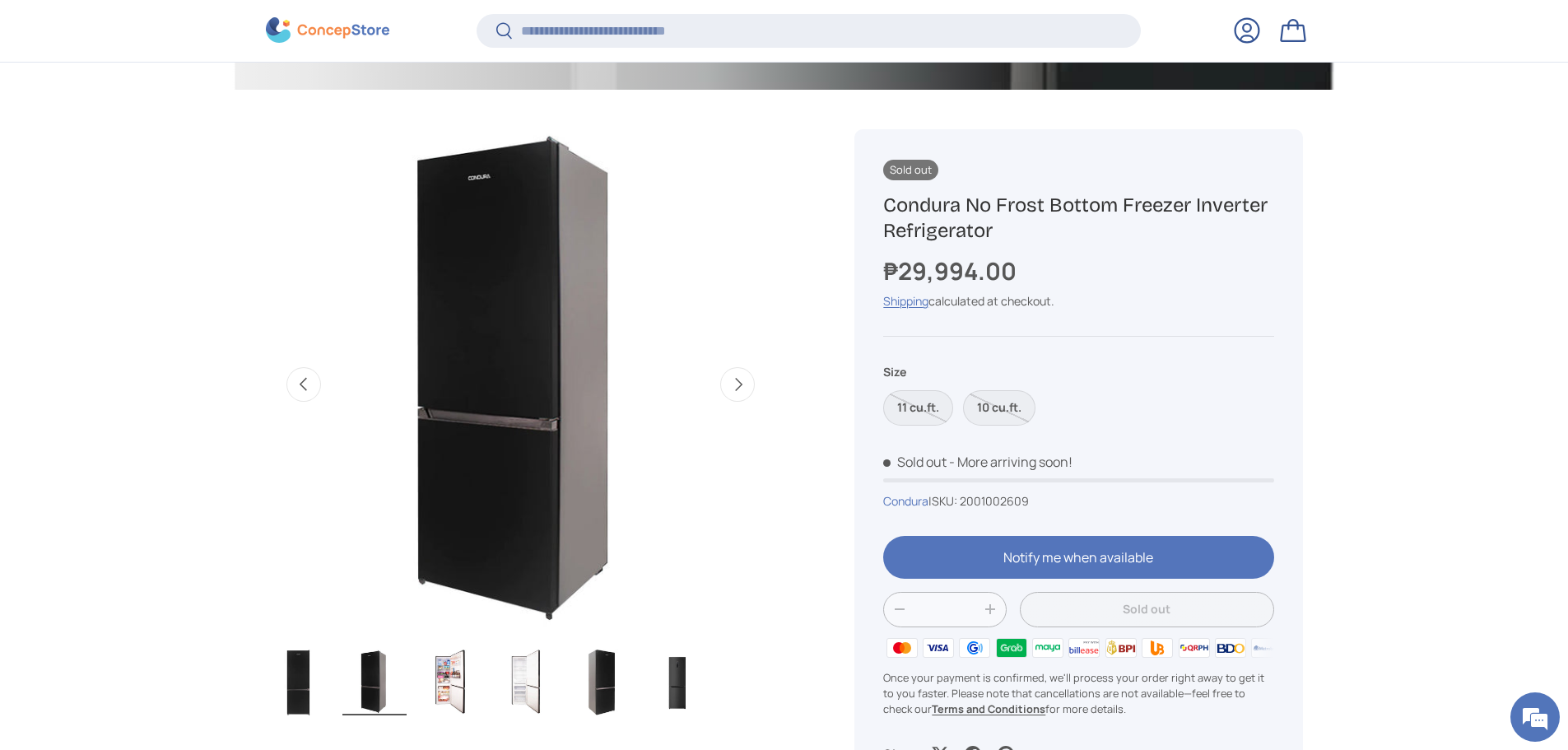
click at [598, 673] on img "Gallery Viewer" at bounding box center [602, 683] width 64 height 66
